Goal: Task Accomplishment & Management: Manage account settings

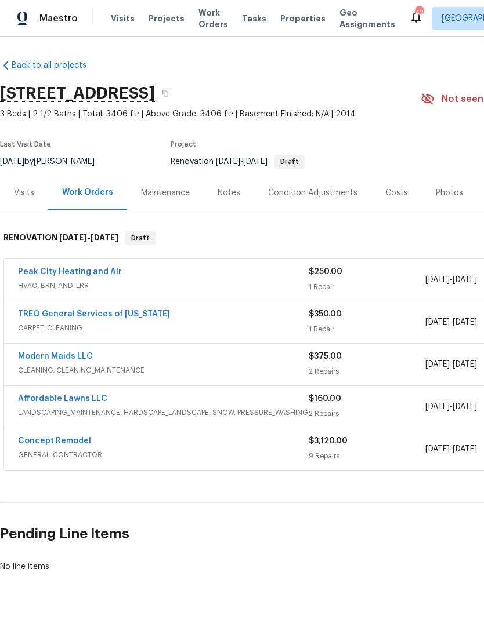
click at [48, 269] on link "Peak City Heating and Air" at bounding box center [70, 272] width 104 height 8
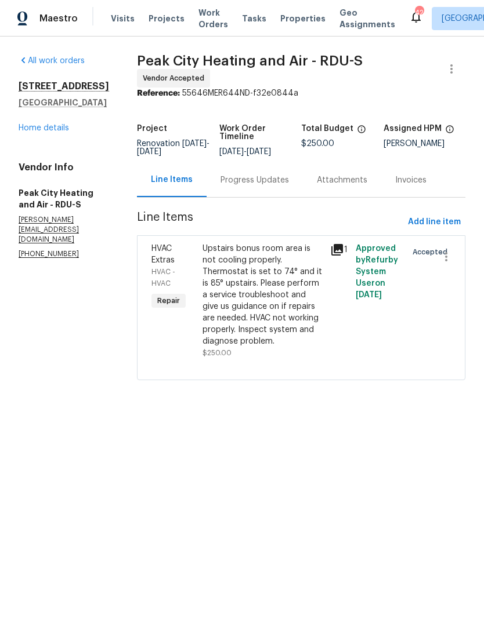
click at [34, 131] on link "Home details" at bounding box center [44, 128] width 50 height 8
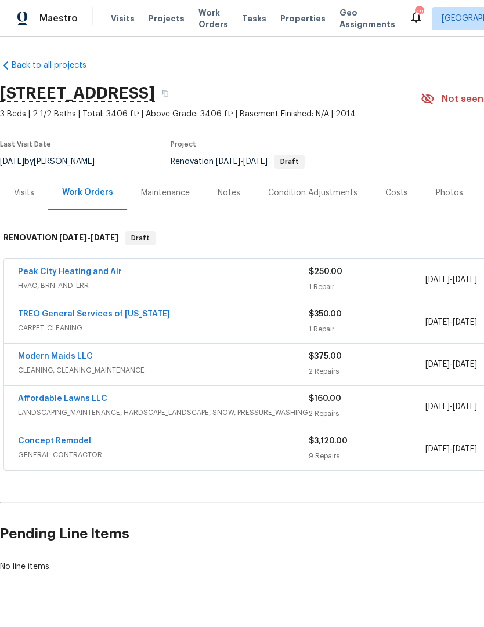
click at [51, 359] on link "Modern Maids LLC" at bounding box center [55, 357] width 75 height 8
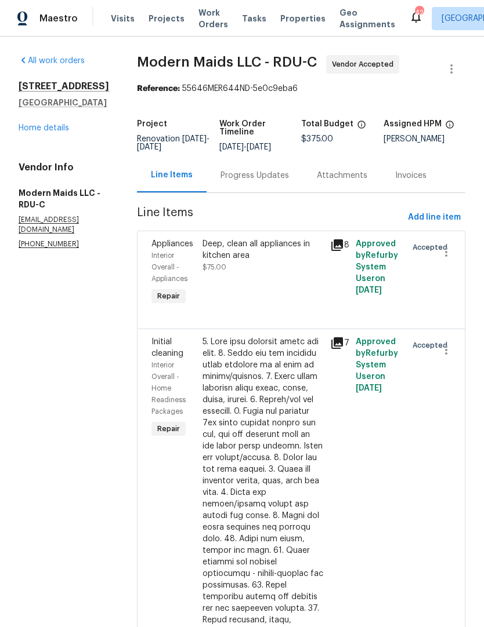
click at [258, 181] on div "Progress Updates" at bounding box center [254, 176] width 68 height 12
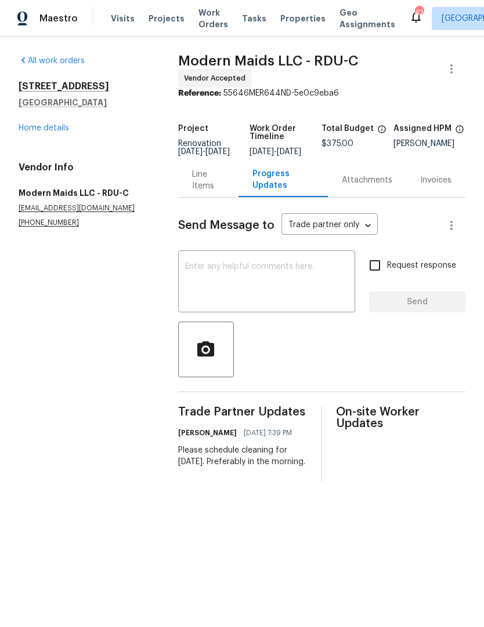
click at [38, 124] on link "Home details" at bounding box center [44, 128] width 50 height 8
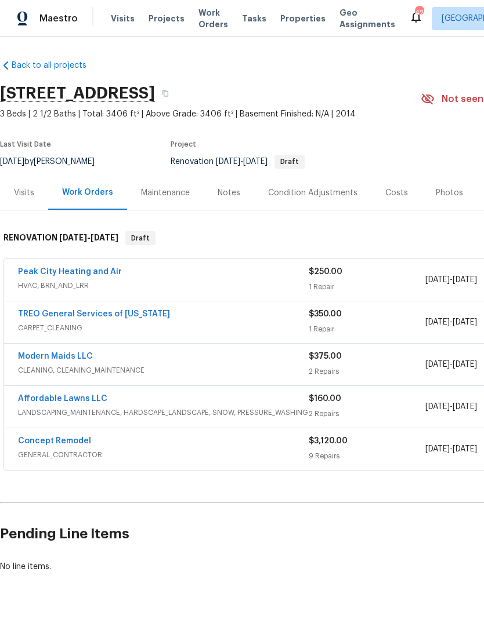
click at [37, 311] on link "TREO General Services of North Carolina" at bounding box center [94, 314] width 152 height 8
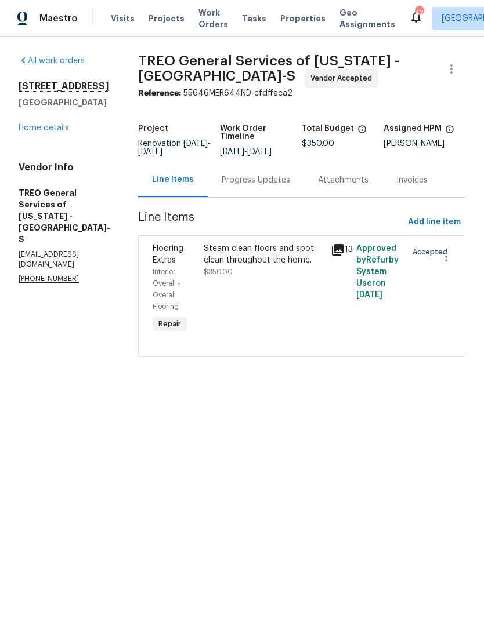
click at [46, 124] on link "Home details" at bounding box center [44, 128] width 50 height 8
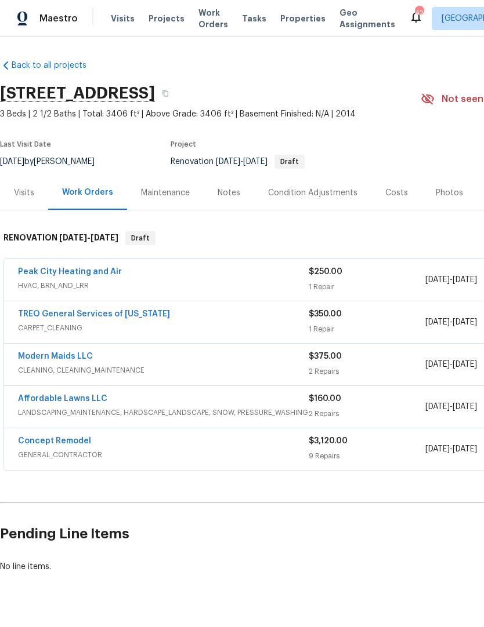
click at [56, 438] on link "Concept Remodel" at bounding box center [54, 441] width 73 height 8
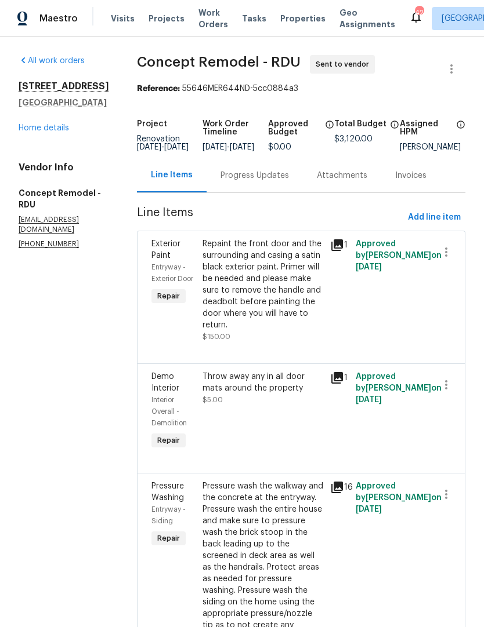
click at [220, 180] on div "Progress Updates" at bounding box center [254, 176] width 68 height 12
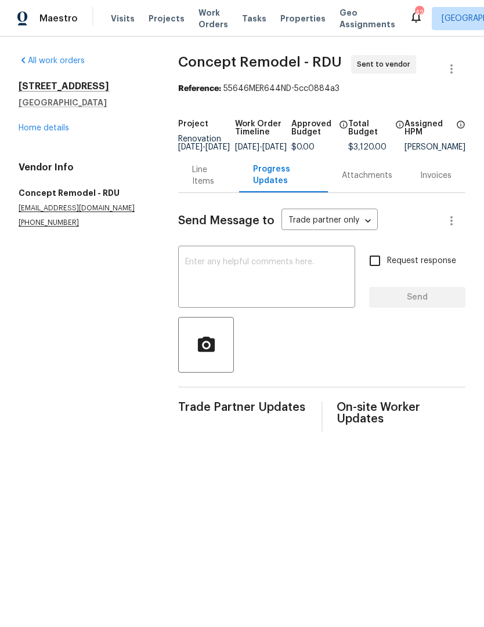
click at [185, 285] on textarea at bounding box center [266, 278] width 163 height 41
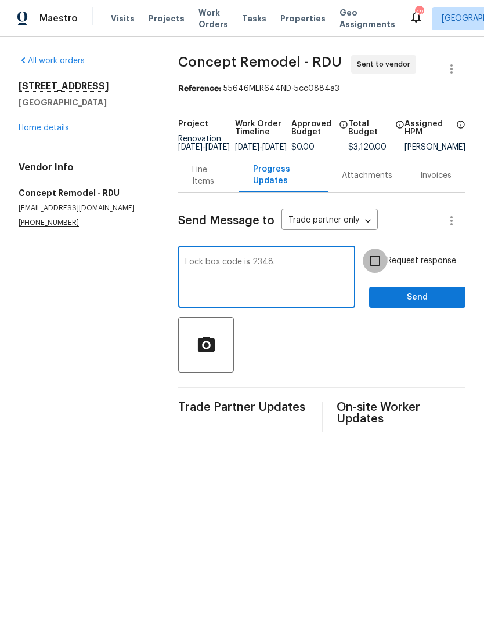
type textarea "Lock box code is 2348."
click at [382, 270] on input "Request response" at bounding box center [374, 261] width 24 height 24
checkbox input "true"
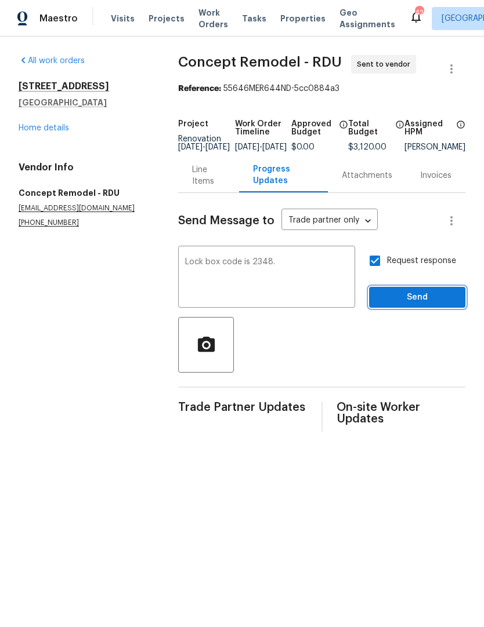
click at [412, 302] on span "Send" at bounding box center [417, 297] width 78 height 14
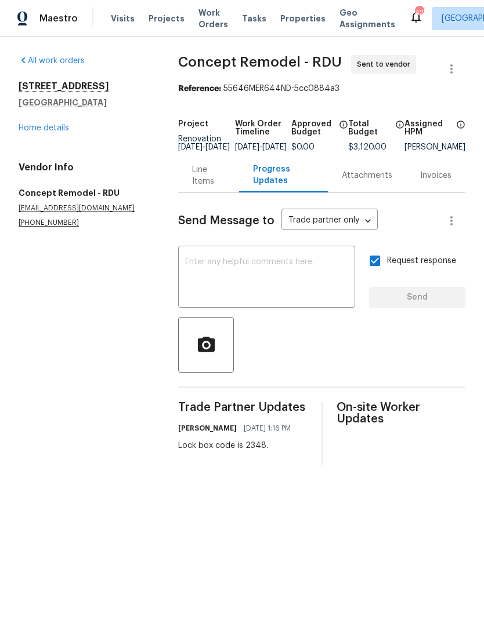
click at [193, 289] on textarea at bounding box center [266, 278] width 163 height 41
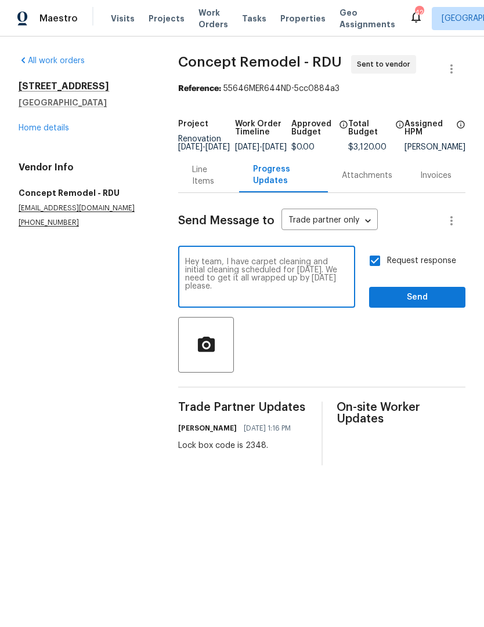
type textarea "Hey team, I have carpet cleaning and initial cleaning scheduled for Tuesday 9/9…"
click at [435, 305] on span "Send" at bounding box center [417, 297] width 78 height 14
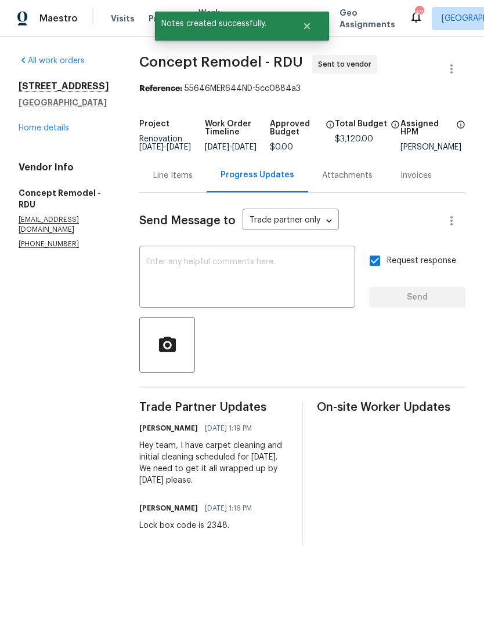
click at [34, 121] on div "35 Pebble Creek Dr Franklinton, NC 27525 Home details" at bounding box center [65, 107] width 93 height 53
click at [26, 124] on link "Home details" at bounding box center [44, 128] width 50 height 8
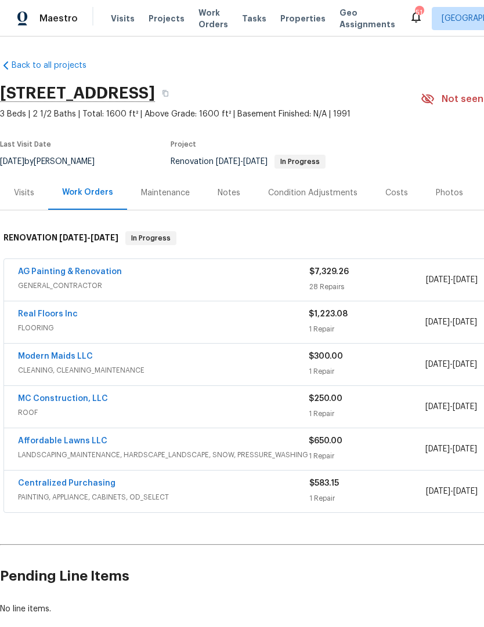
click at [35, 270] on link "AG Painting & Renovation" at bounding box center [70, 272] width 104 height 8
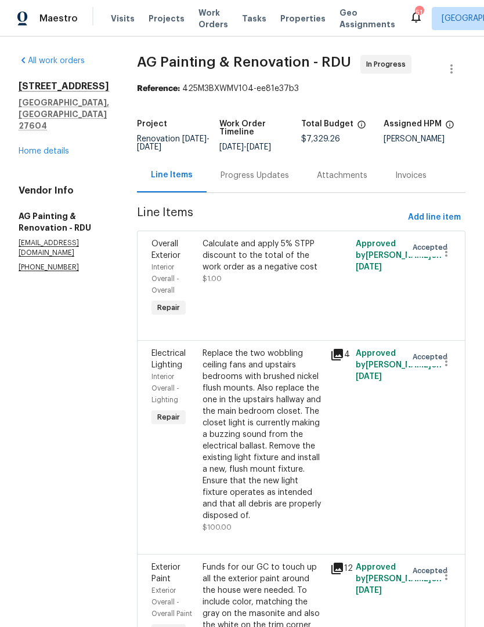
click at [315, 266] on div "Calculate and apply 5% STPP discount to the total of the work order as a negati…" at bounding box center [262, 255] width 121 height 35
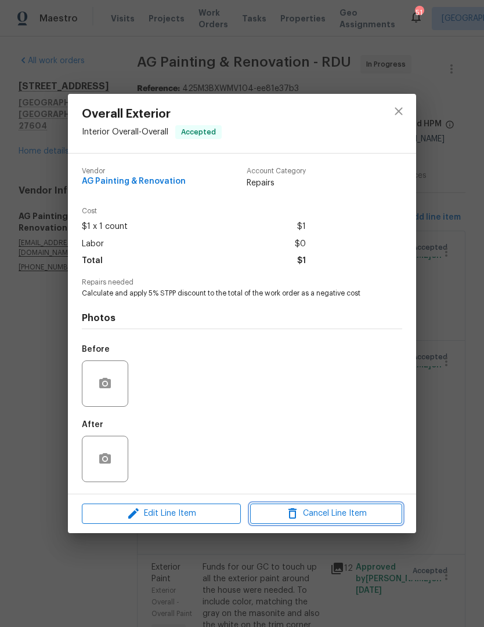
click at [359, 517] on span "Cancel Line Item" at bounding box center [325, 514] width 145 height 14
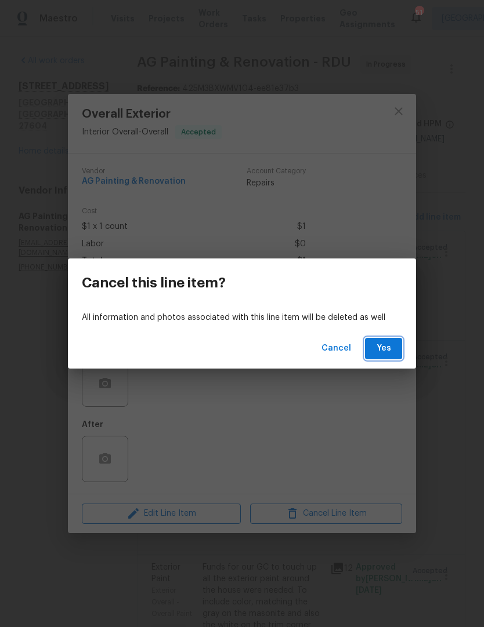
click at [393, 349] on button "Yes" at bounding box center [383, 348] width 37 height 21
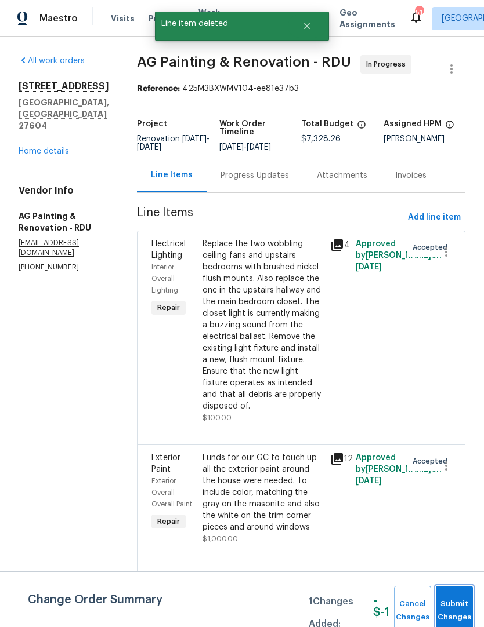
click at [451, 599] on span "Submit Changes" at bounding box center [454, 611] width 26 height 27
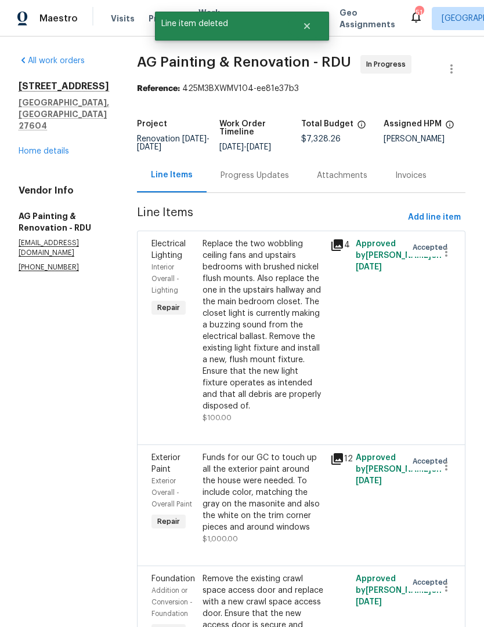
click at [40, 147] on link "Home details" at bounding box center [44, 151] width 50 height 8
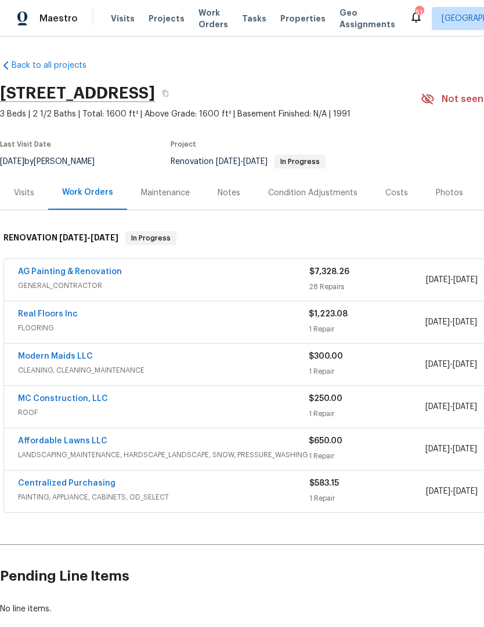
click at [51, 270] on link "AG Painting & Renovation" at bounding box center [70, 272] width 104 height 8
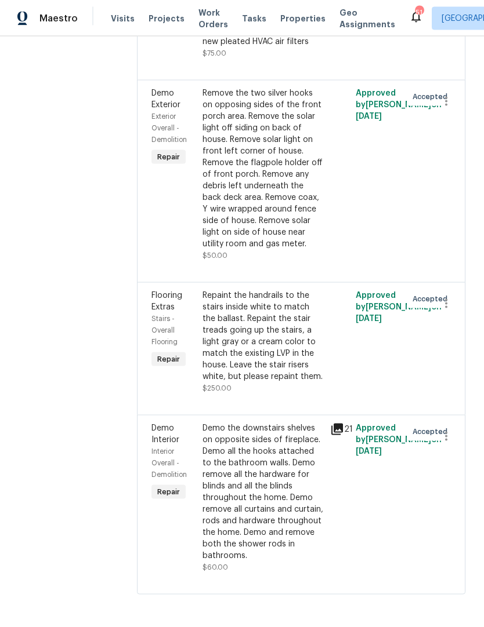
scroll to position [48, 0]
